Goal: Obtain resource: Download file/media

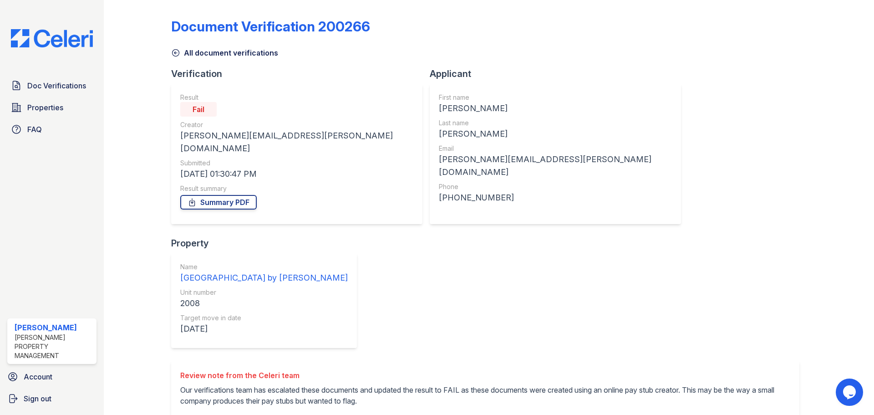
scroll to position [214, 0]
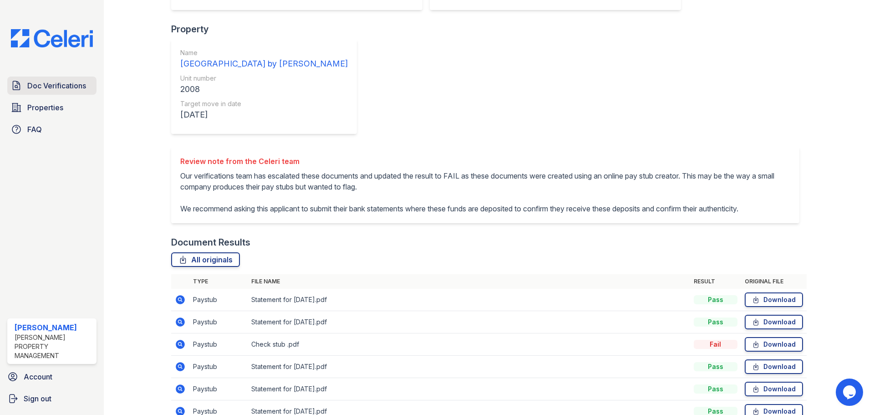
click at [37, 86] on span "Doc Verifications" at bounding box center [56, 85] width 59 height 11
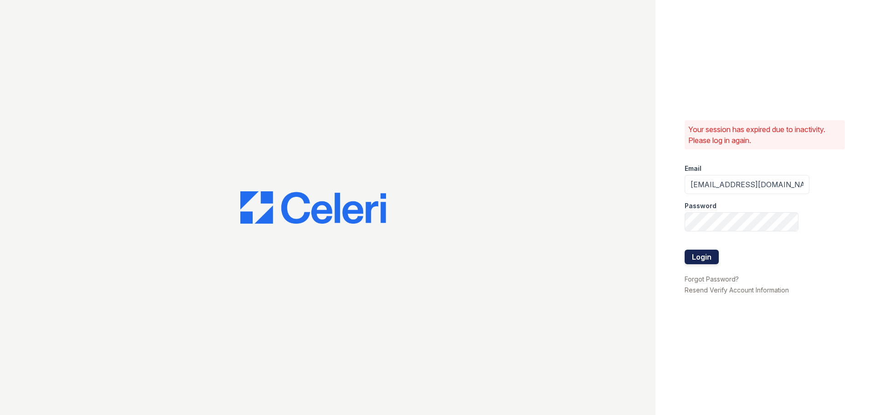
click at [701, 257] on button "Login" at bounding box center [701, 256] width 34 height 15
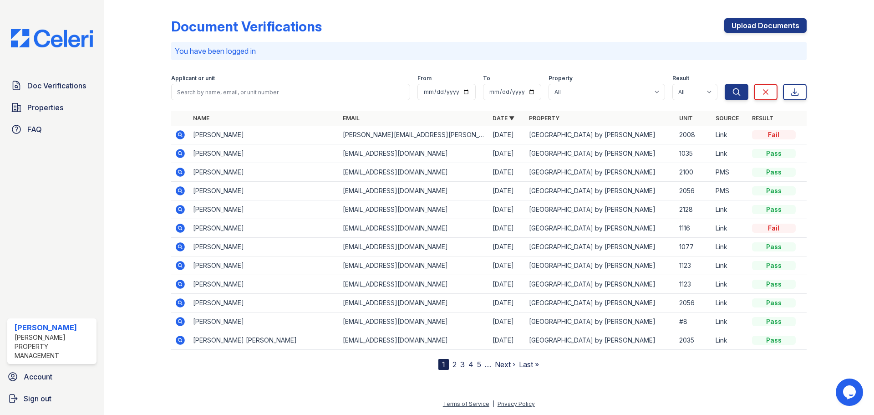
click at [181, 230] on icon at bounding box center [180, 227] width 9 height 9
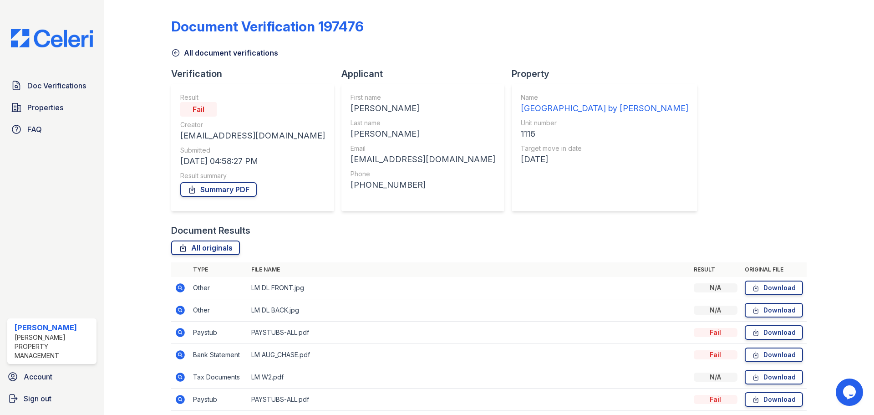
scroll to position [36, 0]
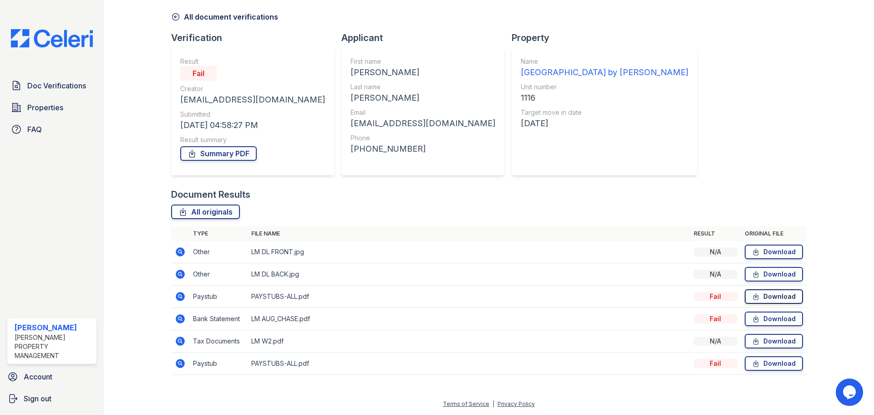
click at [760, 300] on link "Download" at bounding box center [774, 296] width 58 height 15
click at [778, 298] on link "Download" at bounding box center [774, 296] width 58 height 15
click at [764, 343] on link "Download" at bounding box center [774, 341] width 58 height 15
click at [854, 394] on icon "Chat widget" at bounding box center [849, 392] width 13 height 14
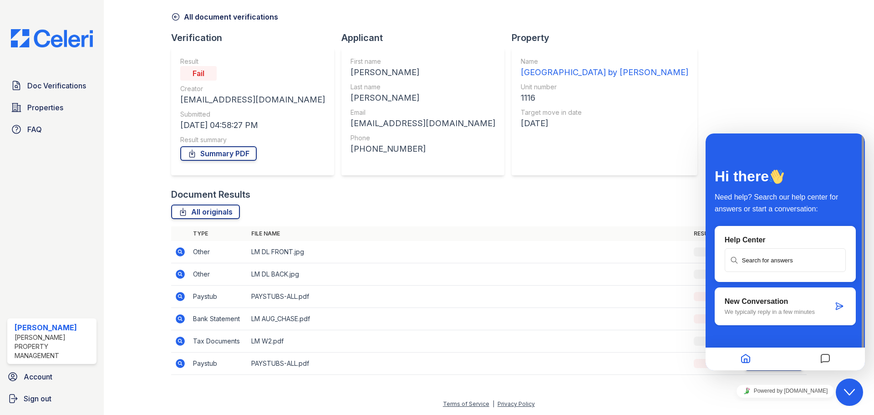
click at [627, 373] on td "PAYSTUBS-ALL.pdf" at bounding box center [469, 363] width 442 height 22
click at [652, 393] on div "Document Verification 197476 All document verifications Verification Result Fai…" at bounding box center [488, 181] width 741 height 434
click at [753, 358] on button "Home" at bounding box center [745, 359] width 15 height 18
click at [747, 360] on icon "Home" at bounding box center [745, 359] width 11 height 18
click at [688, 391] on div "Document Verification 197476 All document verifications Verification Result Fai…" at bounding box center [488, 181] width 741 height 434
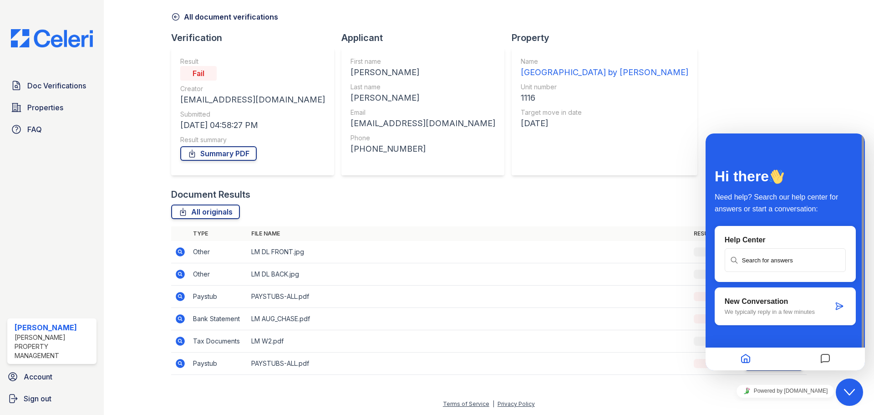
click at [845, 391] on icon "Close Chat This icon closes the chat window." at bounding box center [849, 391] width 11 height 11
